Goal: Task Accomplishment & Management: Use online tool/utility

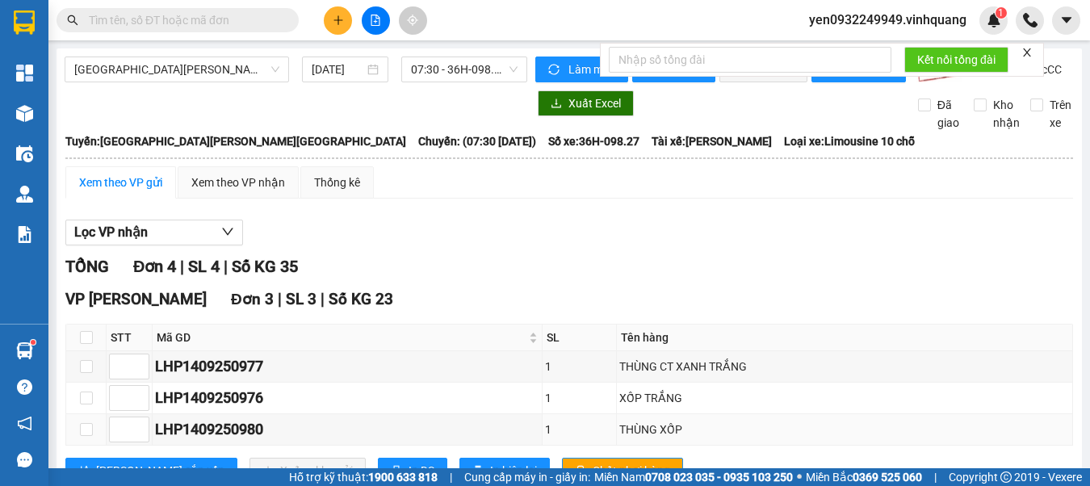
scroll to position [224, 0]
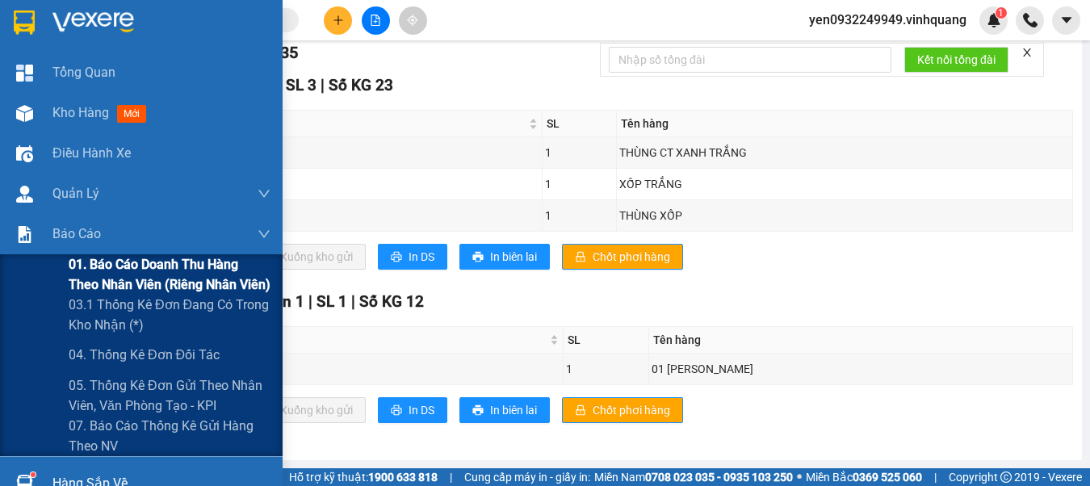
click at [103, 266] on span "01. Báo cáo doanh thu hàng theo nhân viên (riêng nhân viên)" at bounding box center [170, 274] width 202 height 40
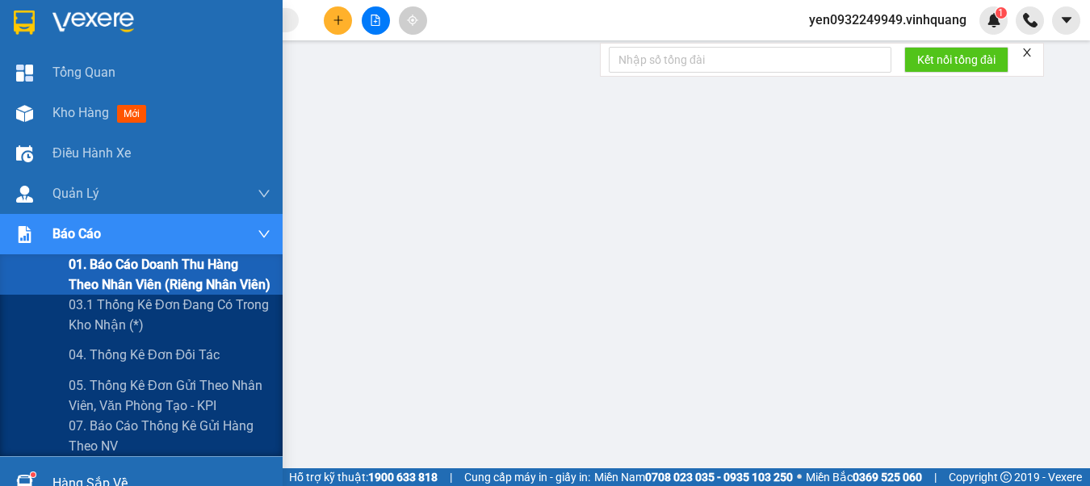
click at [113, 264] on span "01. Báo cáo doanh thu hàng theo nhân viên (riêng nhân viên)" at bounding box center [170, 274] width 202 height 40
click at [126, 257] on span "01. Báo cáo doanh thu hàng theo nhân viên (riêng nhân viên)" at bounding box center [170, 274] width 202 height 40
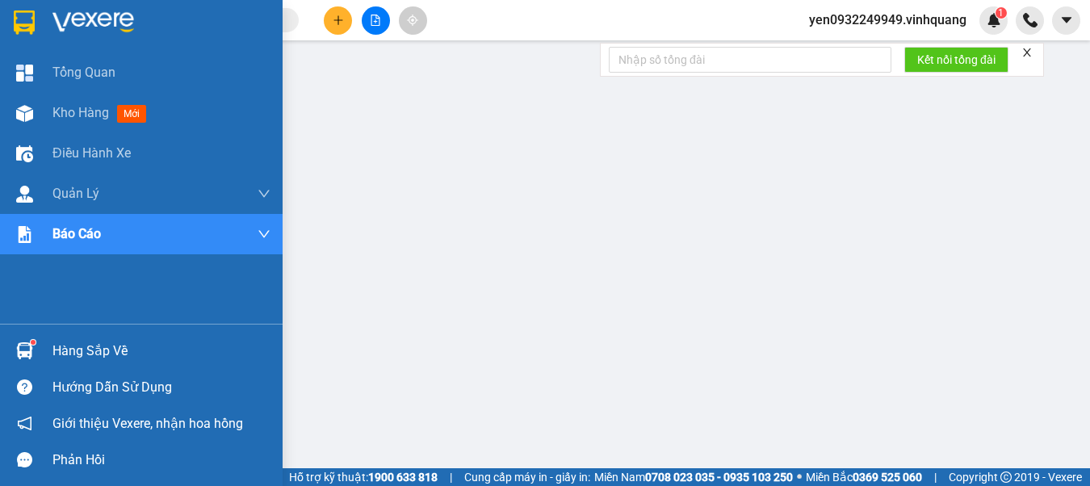
click at [74, 13] on img at bounding box center [94, 23] width 82 height 24
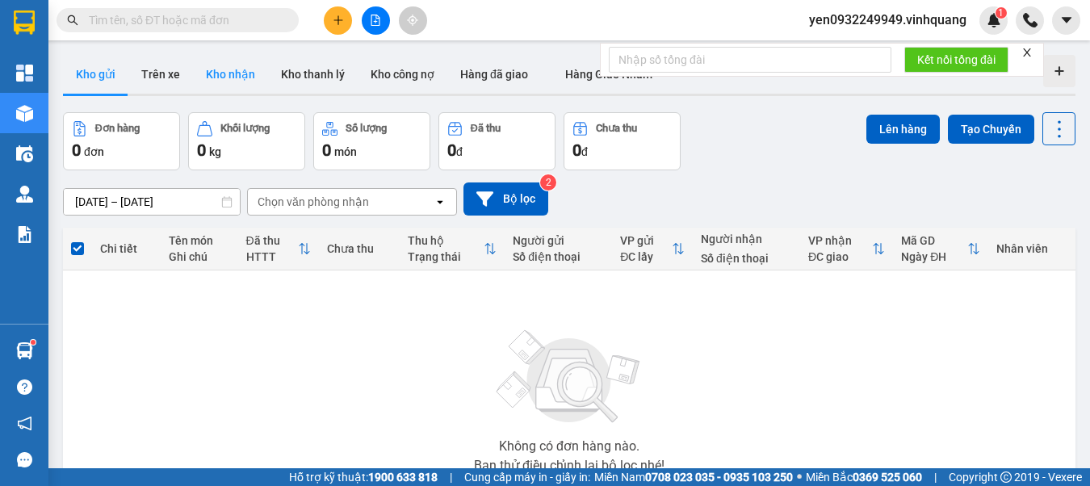
click at [226, 72] on button "Kho nhận" at bounding box center [230, 74] width 75 height 39
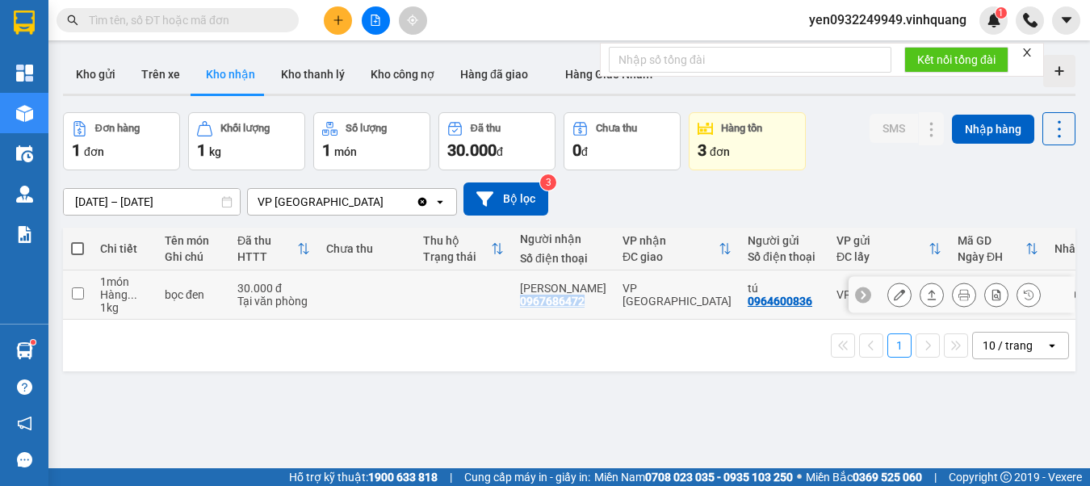
drag, startPoint x: 582, startPoint y: 301, endPoint x: 521, endPoint y: 305, distance: 60.7
click at [521, 305] on div "0967686472" at bounding box center [552, 301] width 65 height 13
copy div "0967686472"
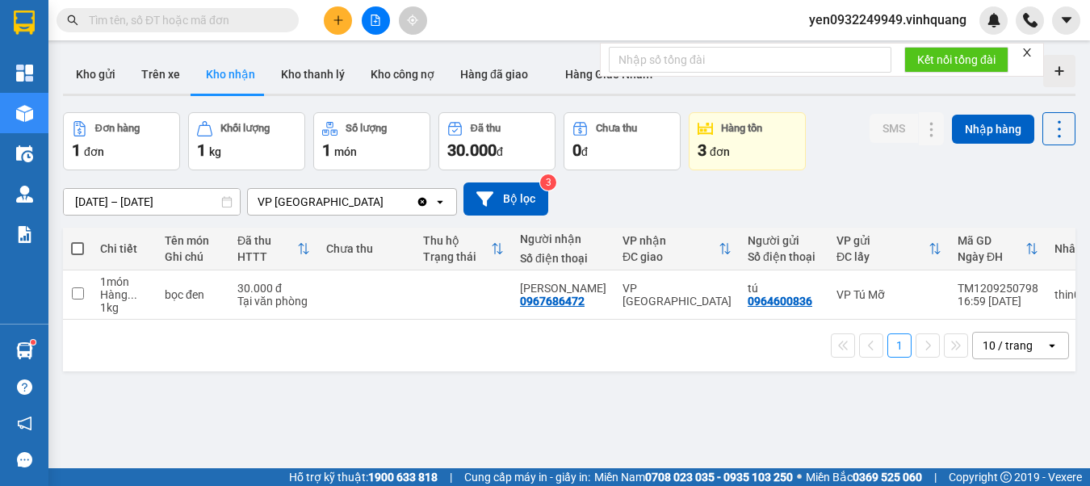
click at [172, 25] on input "text" at bounding box center [184, 20] width 191 height 18
paste input "0967686472"
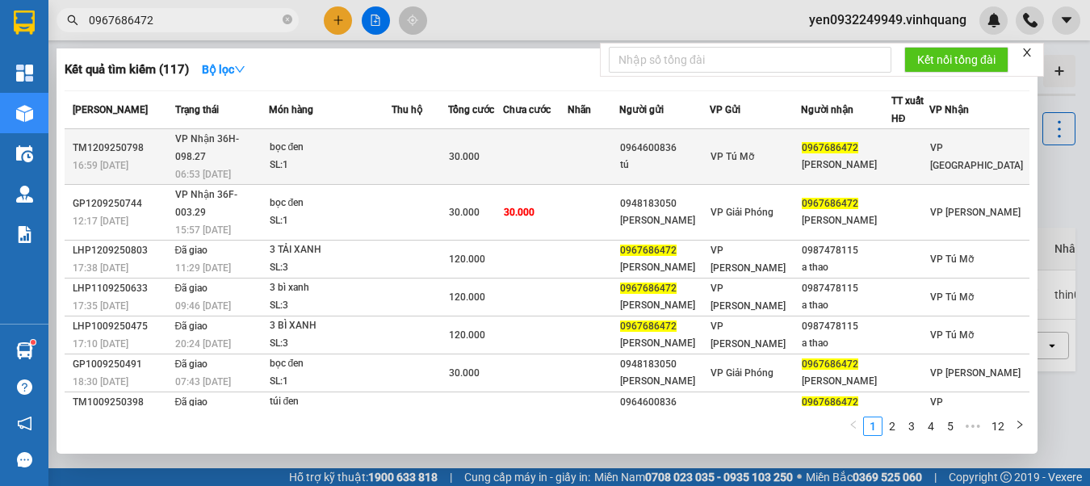
type input "0967686472"
click at [320, 145] on div "bọc đen" at bounding box center [330, 148] width 121 height 18
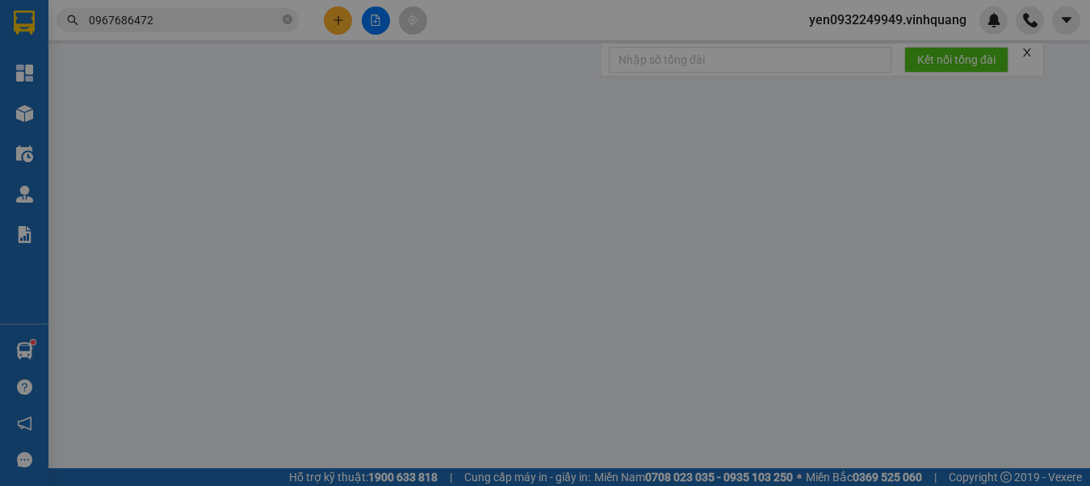
click at [320, 145] on div "Total Paid Fee Total UnPaid Fee Cash Collection Total Fee Mã ĐH: Gói vận chuyển…" at bounding box center [545, 380] width 998 height 644
type input "0964600836"
type input "tú"
type input "0967686472"
type input "[PERSON_NAME]"
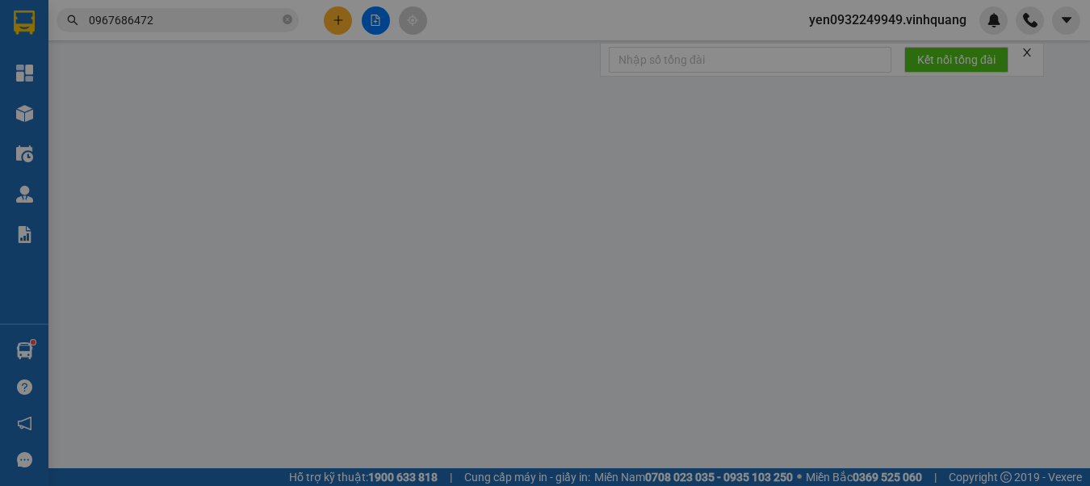
type input "30.000"
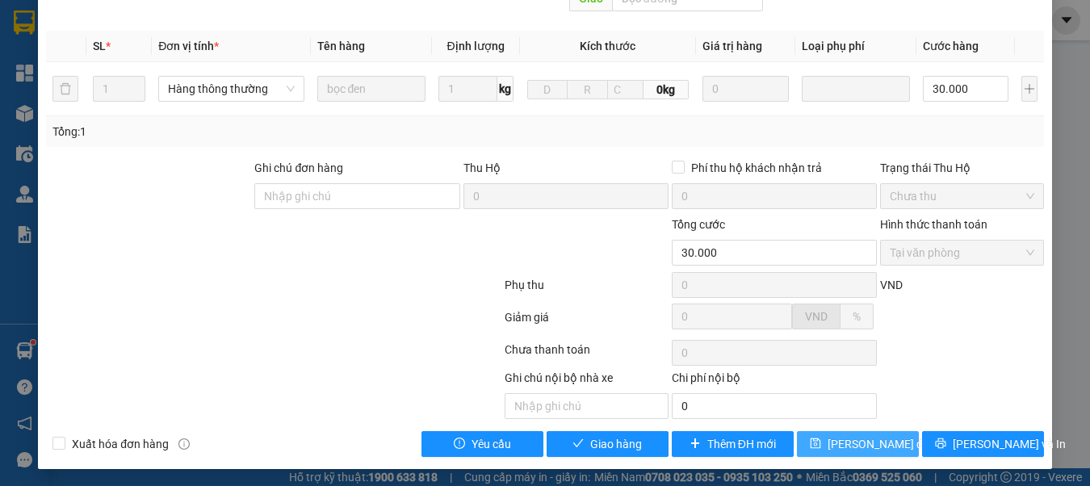
scroll to position [265, 0]
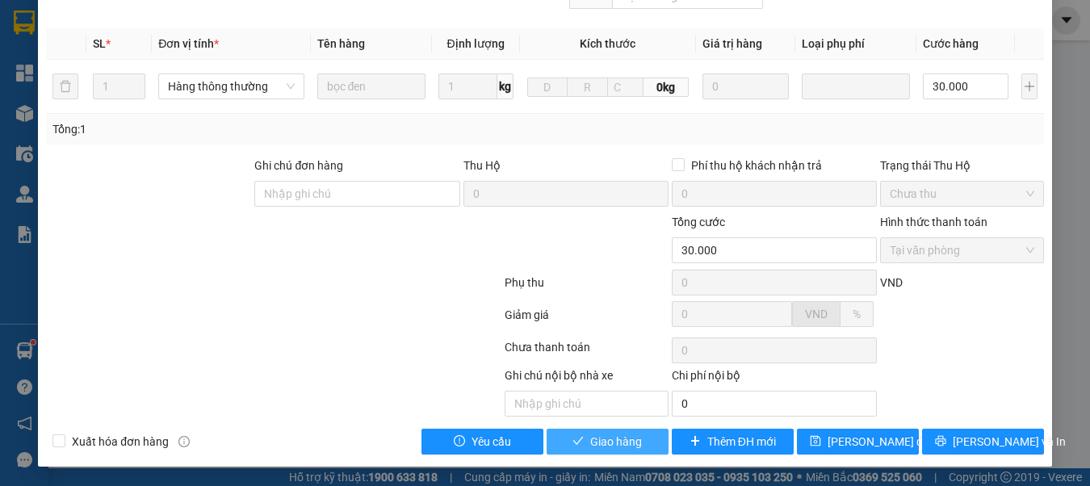
click at [590, 444] on span "Giao hàng" at bounding box center [616, 442] width 52 height 18
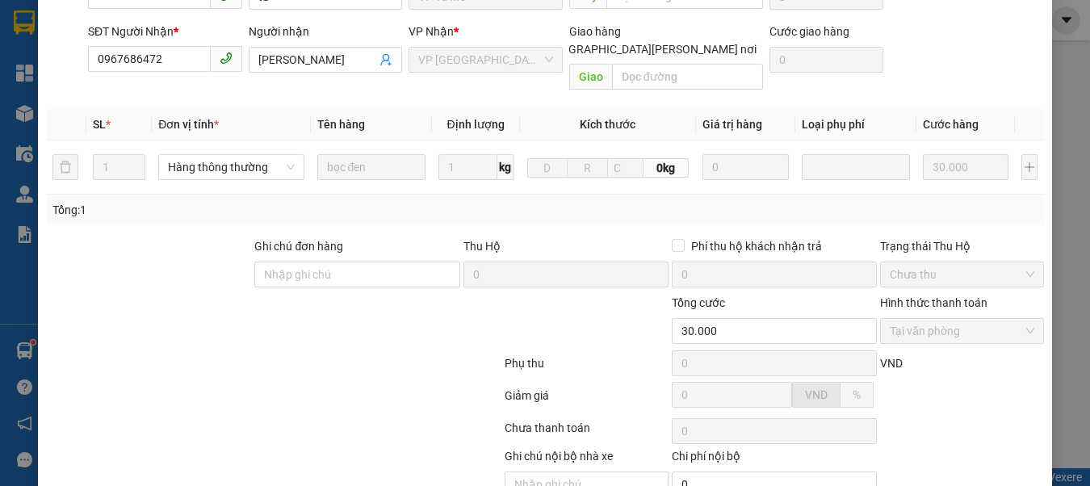
scroll to position [0, 0]
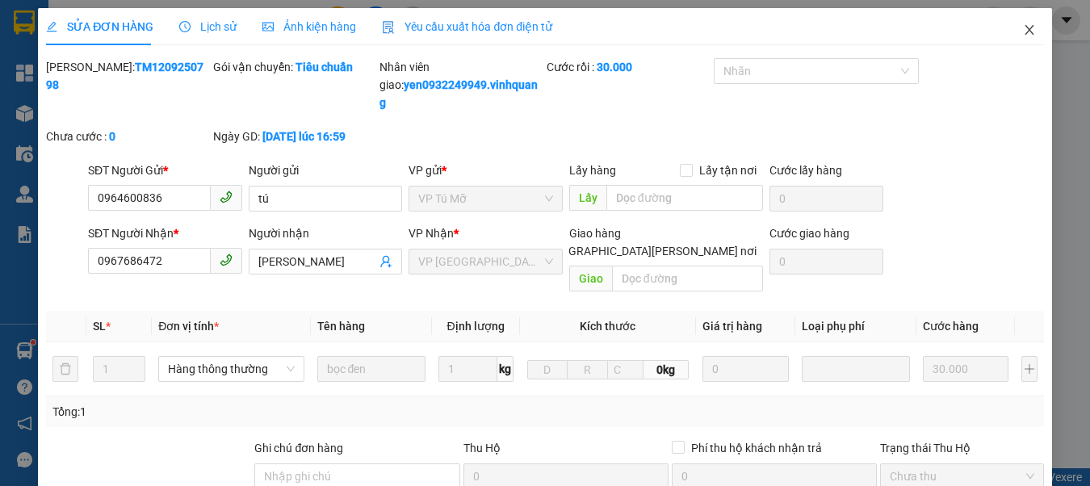
click at [1023, 34] on icon "close" at bounding box center [1029, 29] width 13 height 13
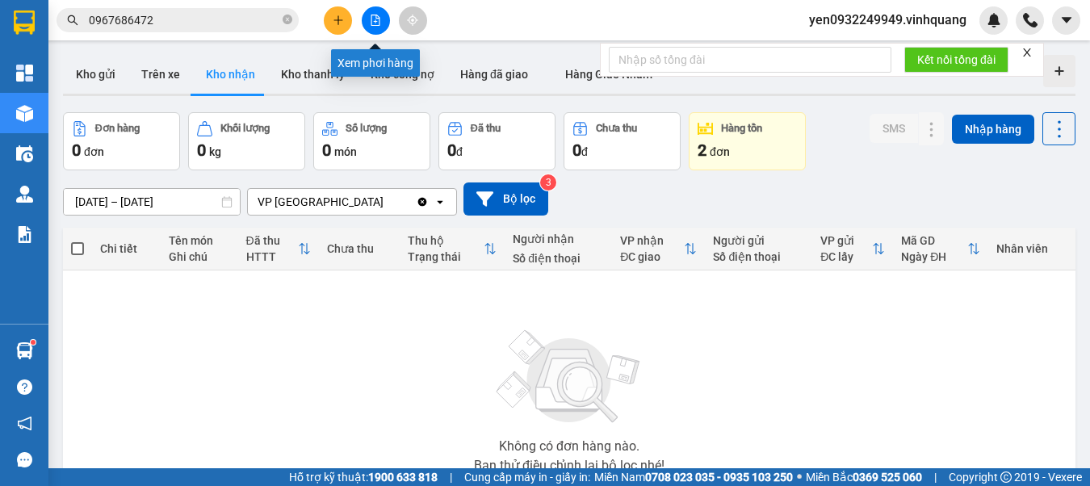
click at [378, 24] on icon "file-add" at bounding box center [375, 20] width 11 height 11
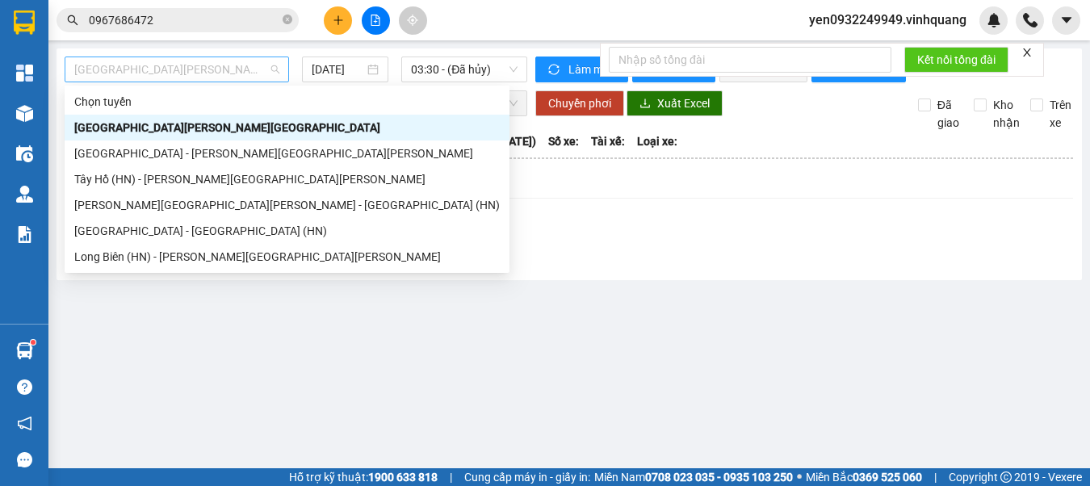
click at [114, 76] on span "[GEOGRAPHIC_DATA][PERSON_NAME][GEOGRAPHIC_DATA]" at bounding box center [176, 69] width 205 height 24
click at [95, 153] on div "[GEOGRAPHIC_DATA] - [PERSON_NAME][GEOGRAPHIC_DATA][PERSON_NAME]" at bounding box center [287, 154] width 426 height 18
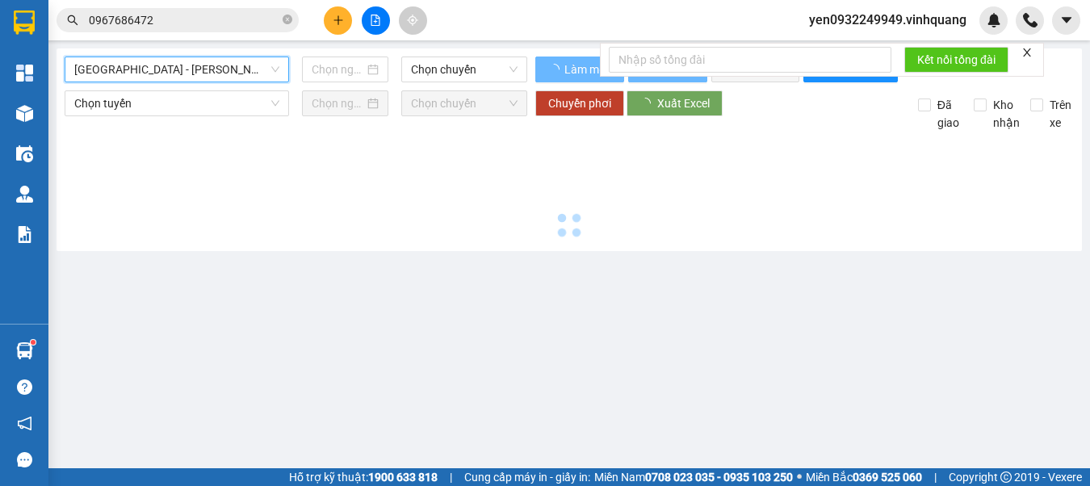
type input "[DATE]"
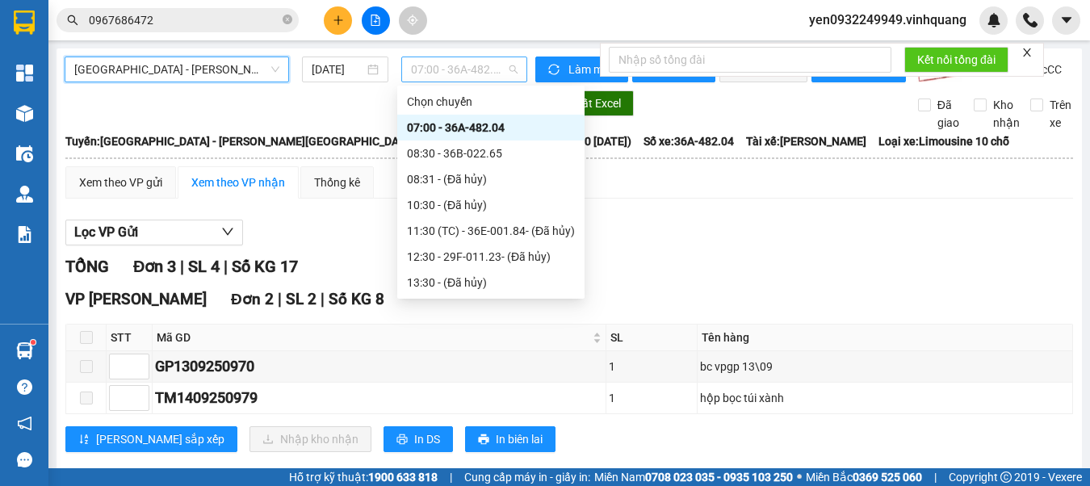
click at [477, 69] on span "07:00 - 36A-482.04" at bounding box center [464, 69] width 107 height 24
click at [486, 130] on div "07:00 - 36A-482.04" at bounding box center [491, 128] width 168 height 18
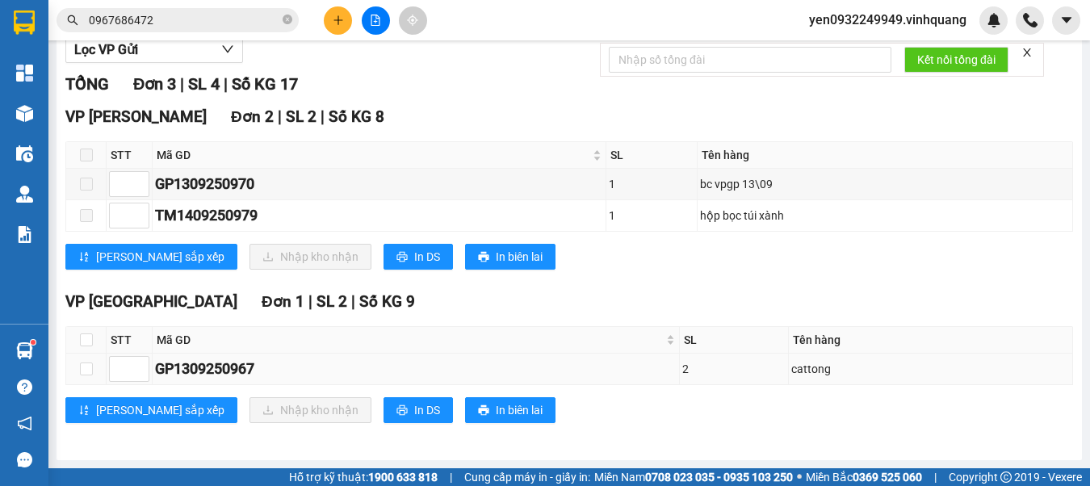
scroll to position [196, 0]
click at [92, 338] on input "checkbox" at bounding box center [86, 340] width 13 height 13
checkbox input "true"
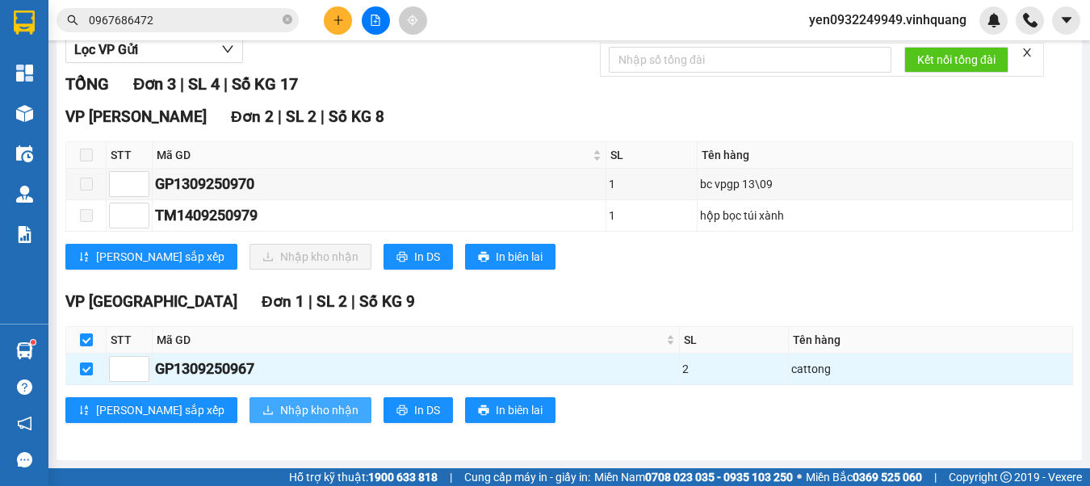
click at [280, 410] on span "Nhập kho nhận" at bounding box center [319, 410] width 78 height 18
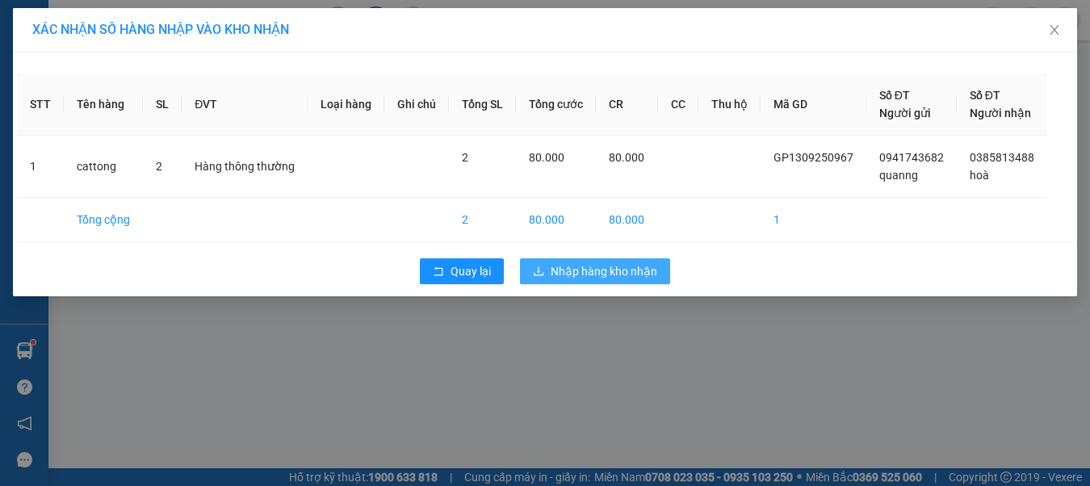
click at [624, 270] on span "Nhập hàng kho nhận" at bounding box center [604, 272] width 107 height 18
